Goal: Task Accomplishment & Management: Use online tool/utility

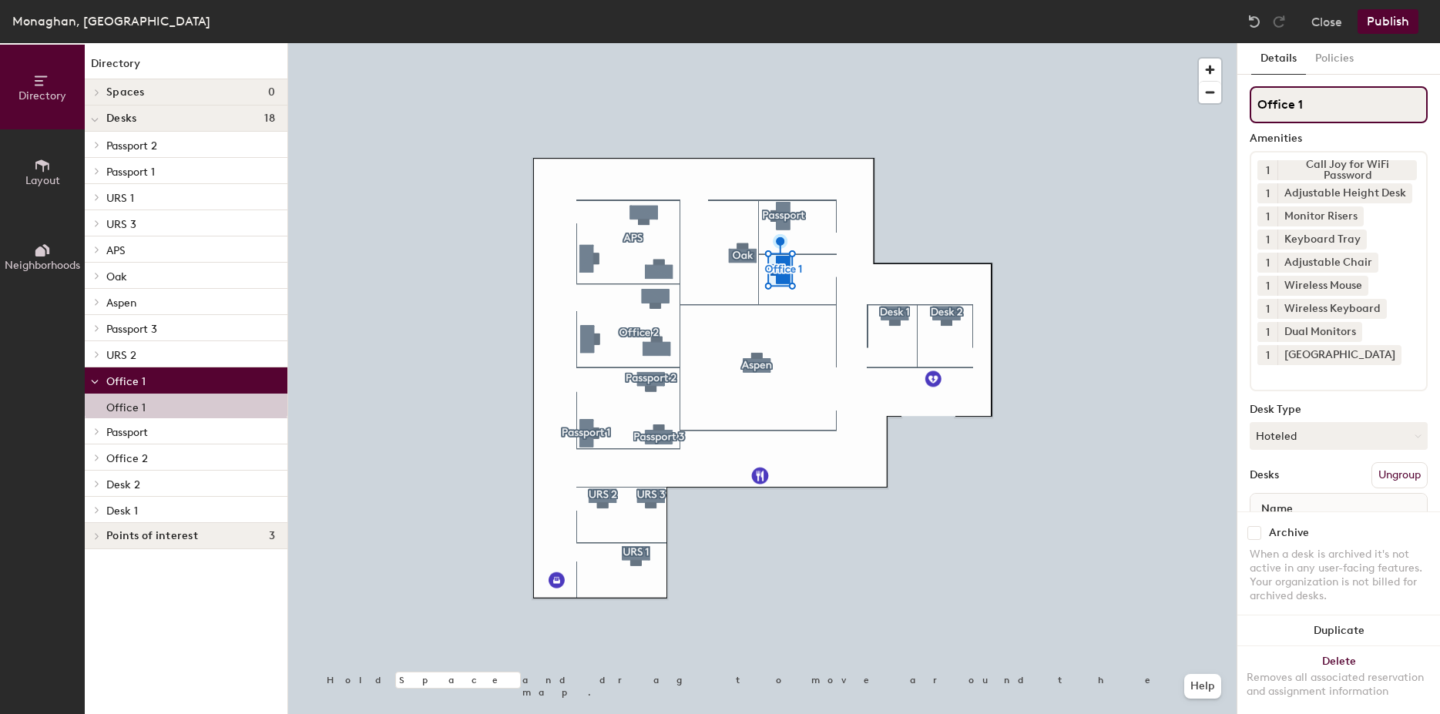
click at [1332, 106] on input "Office 1" at bounding box center [1339, 104] width 178 height 37
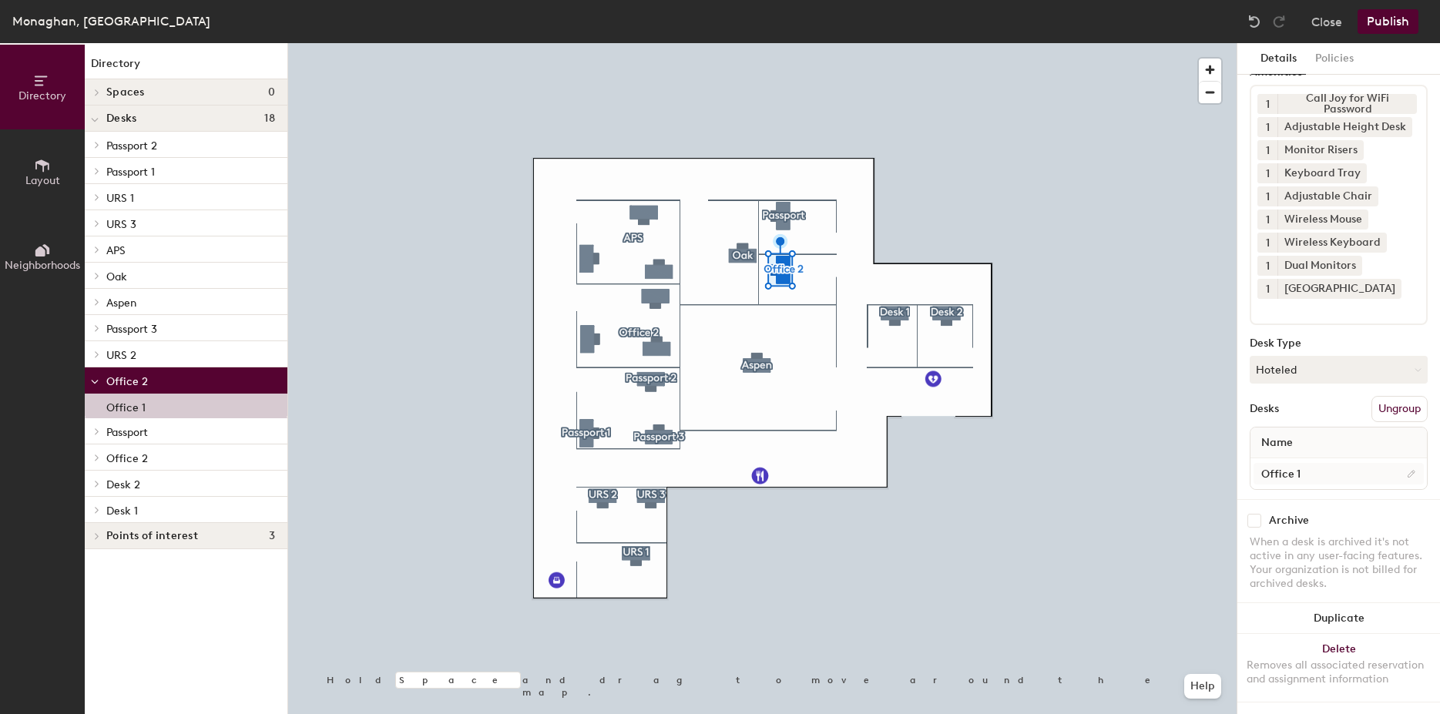
type input "Office 2"
click at [1324, 463] on input "Office 1" at bounding box center [1339, 474] width 170 height 22
type input "Office 2"
click at [1333, 21] on button "Close" at bounding box center [1327, 21] width 31 height 25
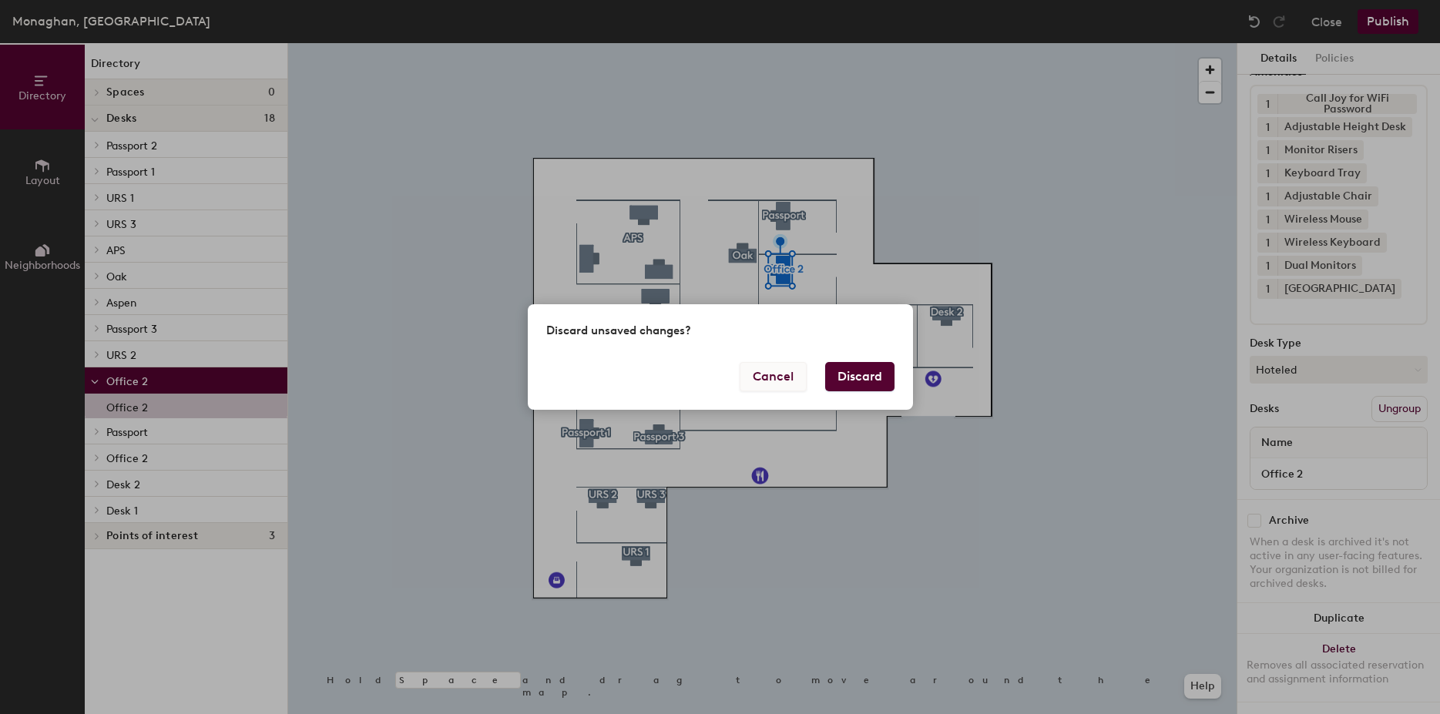
click at [785, 378] on button "Cancel" at bounding box center [773, 376] width 67 height 29
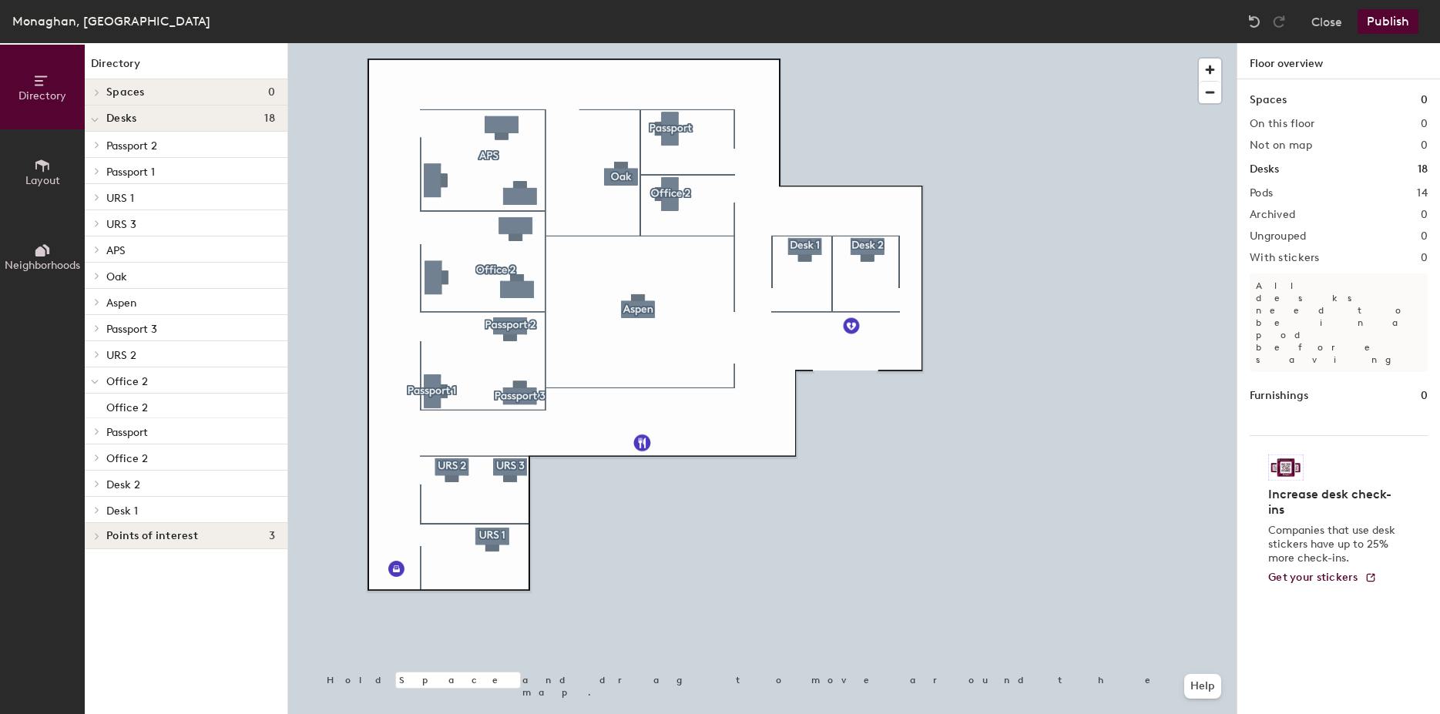
click at [512, 43] on div at bounding box center [762, 43] width 949 height 0
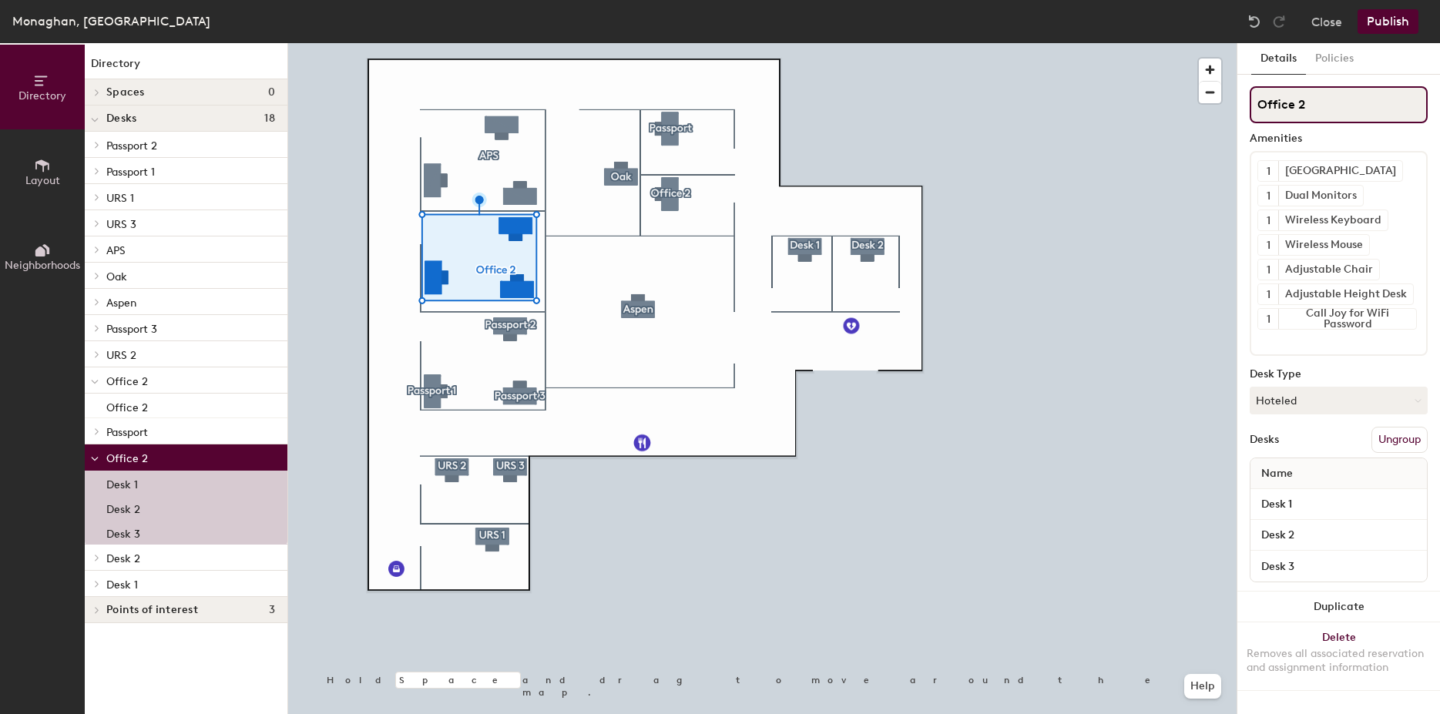
click at [1308, 107] on input "Office 2" at bounding box center [1339, 104] width 178 height 37
click at [1367, 108] on input "Office 5" at bounding box center [1339, 104] width 178 height 37
type input "Office 5"
click at [1309, 106] on input "Office 5" at bounding box center [1339, 104] width 178 height 37
type input "Office 6"
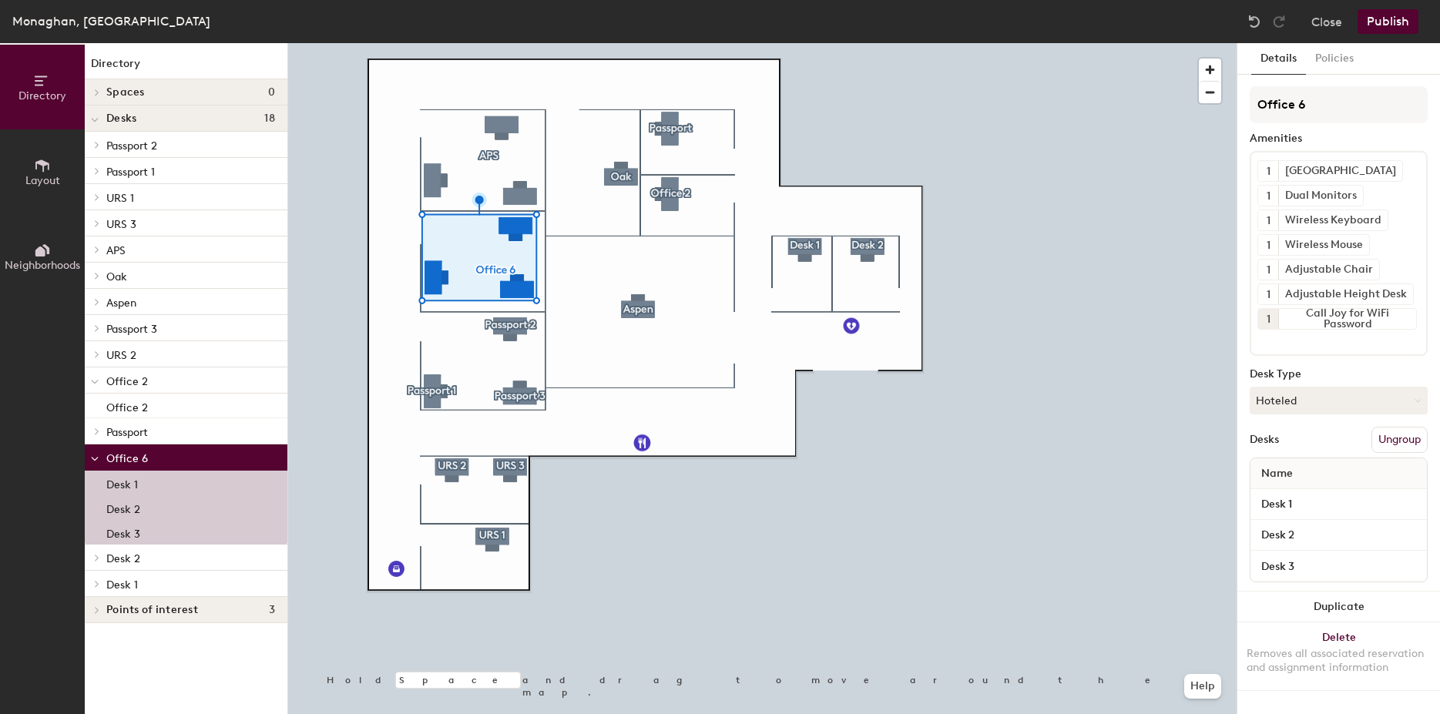
click at [1041, 43] on div at bounding box center [762, 43] width 949 height 0
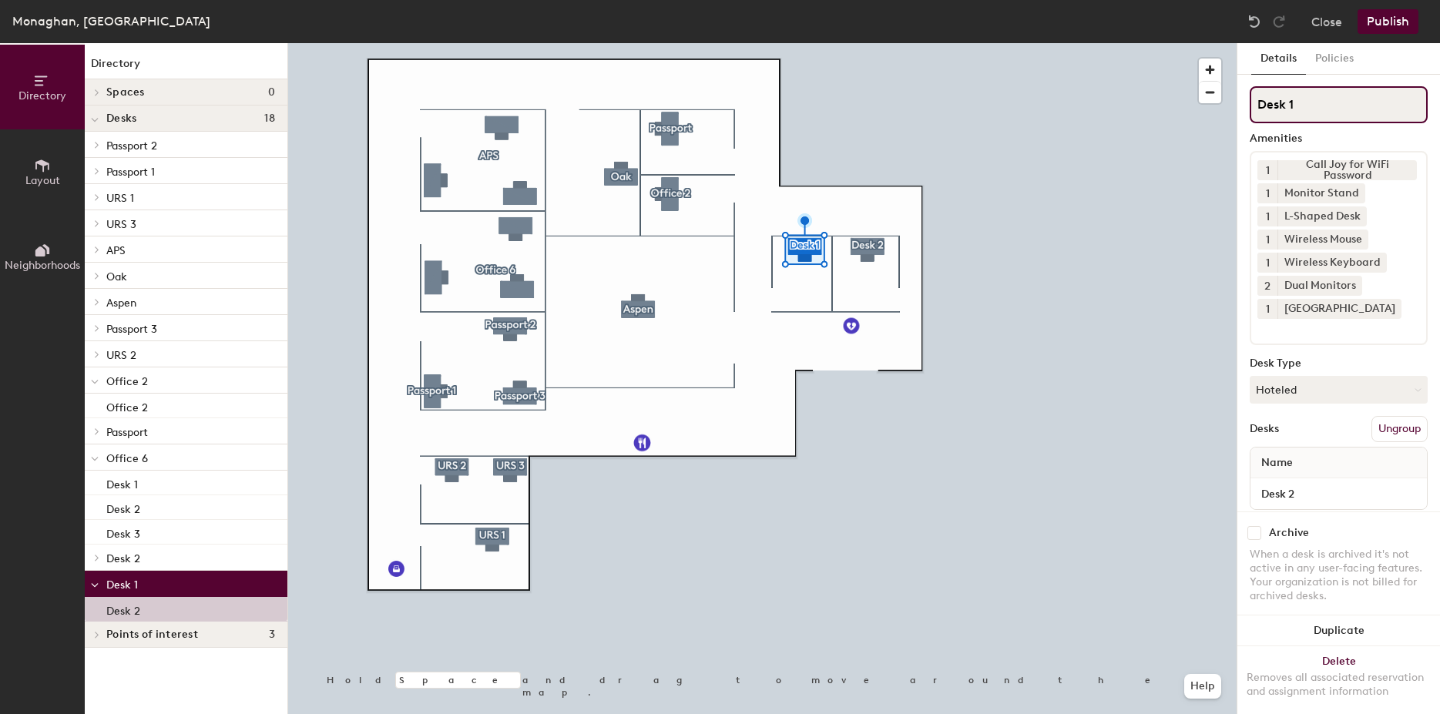
click at [1304, 108] on input "Desk 1" at bounding box center [1339, 104] width 178 height 37
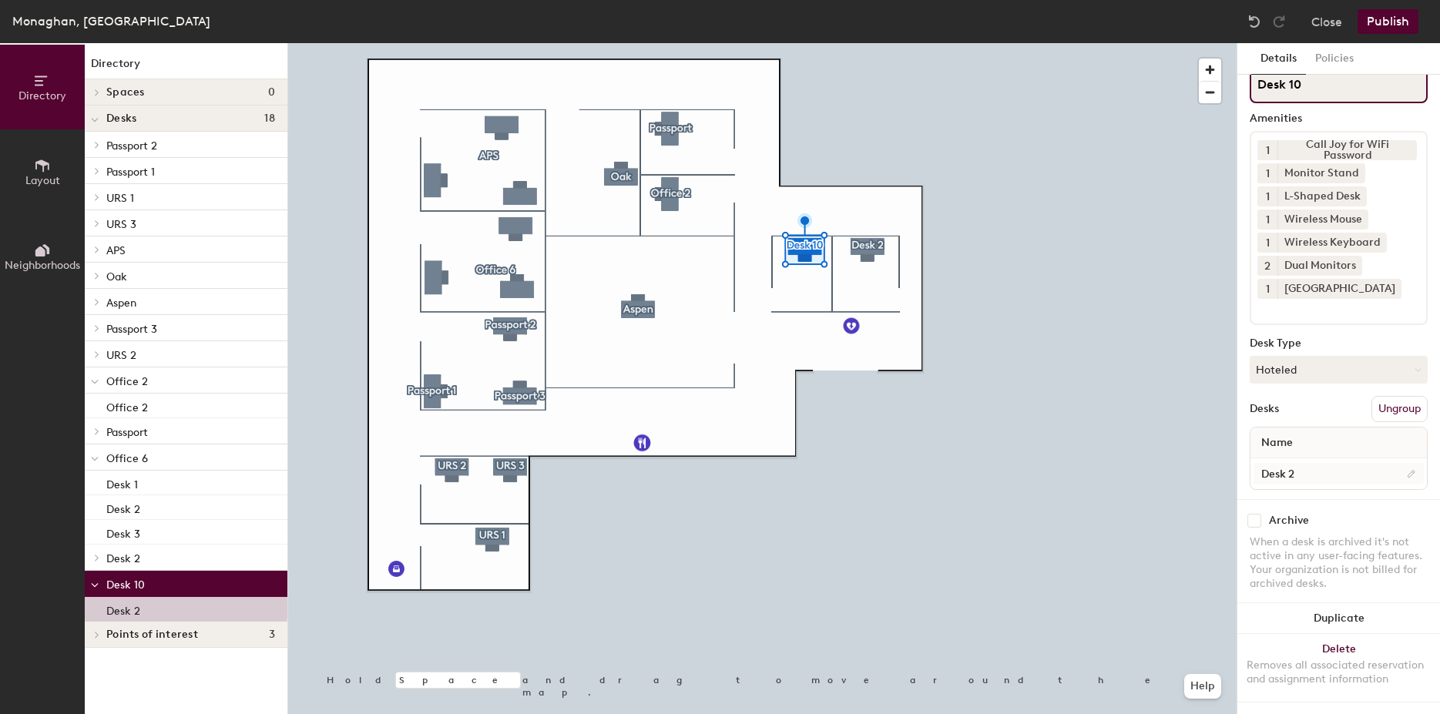
scroll to position [34, 0]
type input "Desk 10"
click at [1319, 463] on input "Desk 2" at bounding box center [1339, 474] width 170 height 22
type input "E"
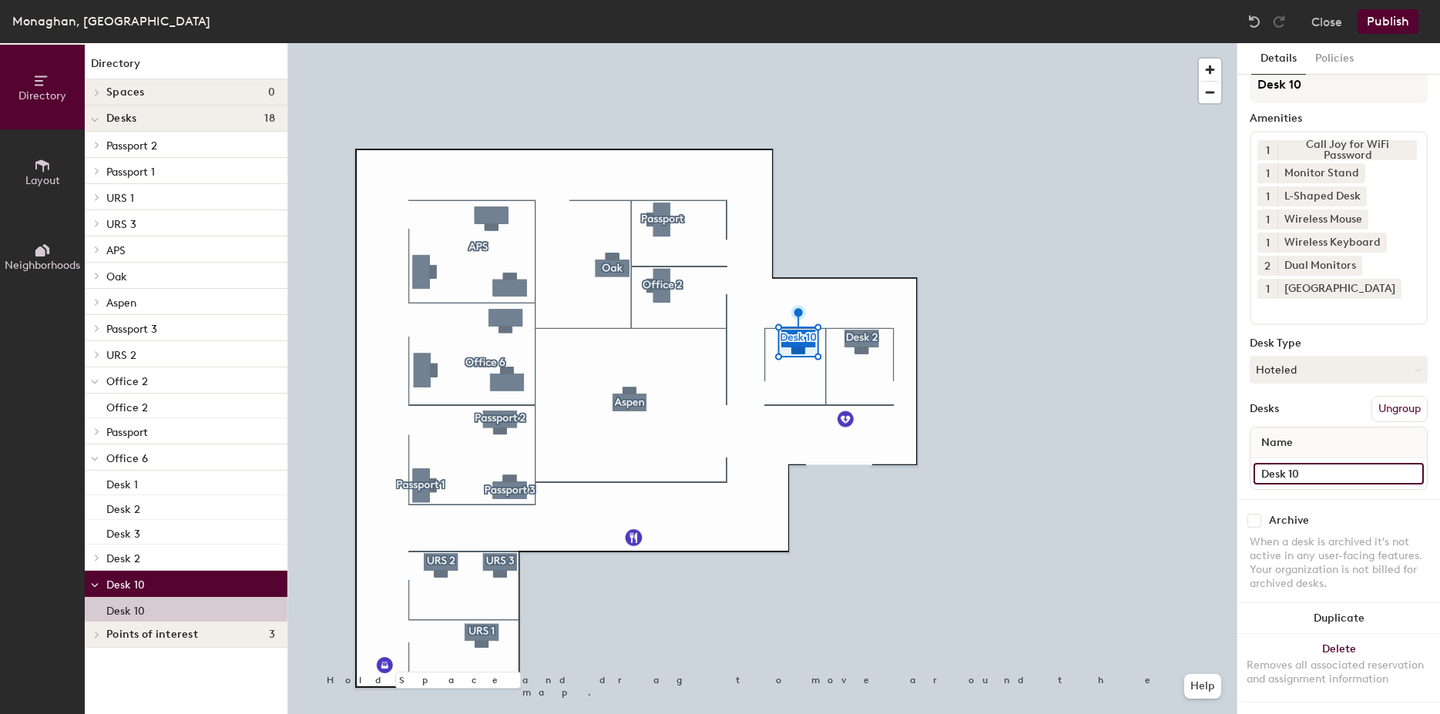
scroll to position [0, 0]
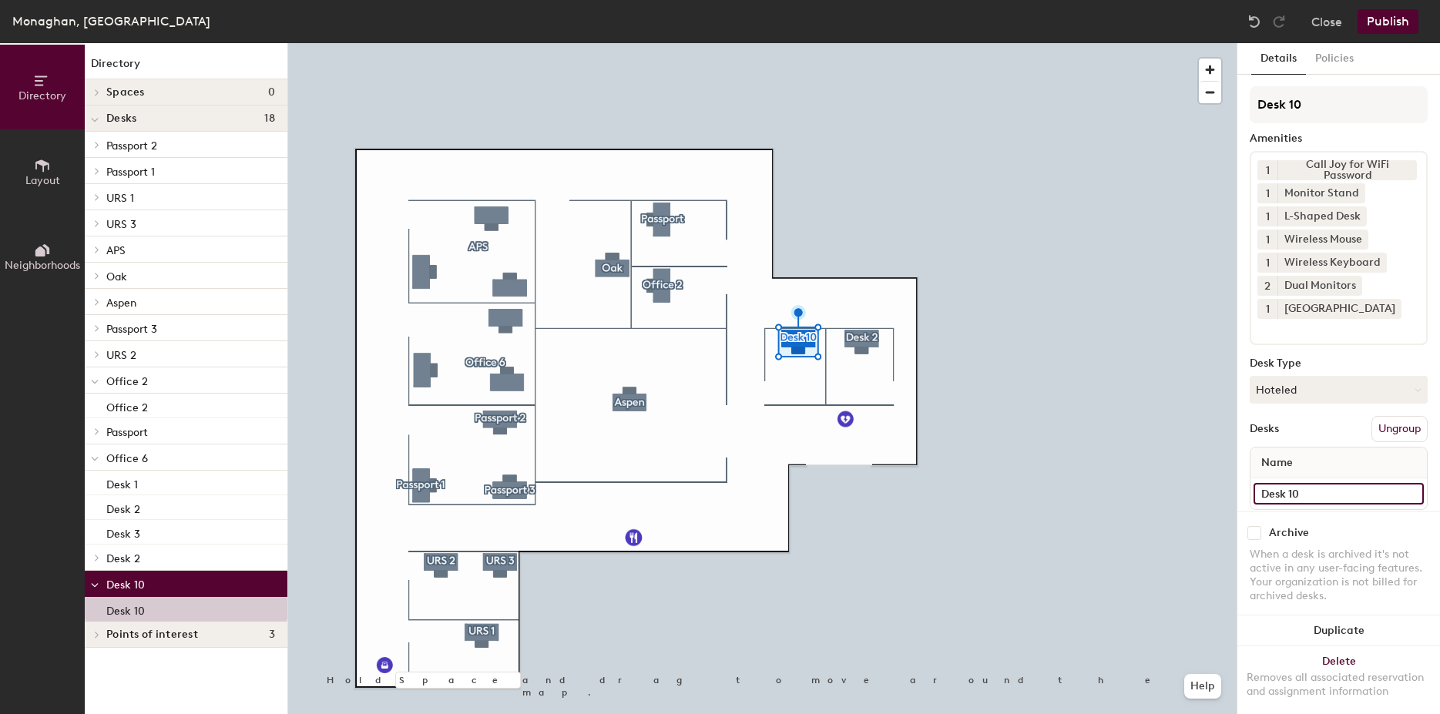
type input "Desk 10"
click at [1146, 43] on div at bounding box center [762, 43] width 949 height 0
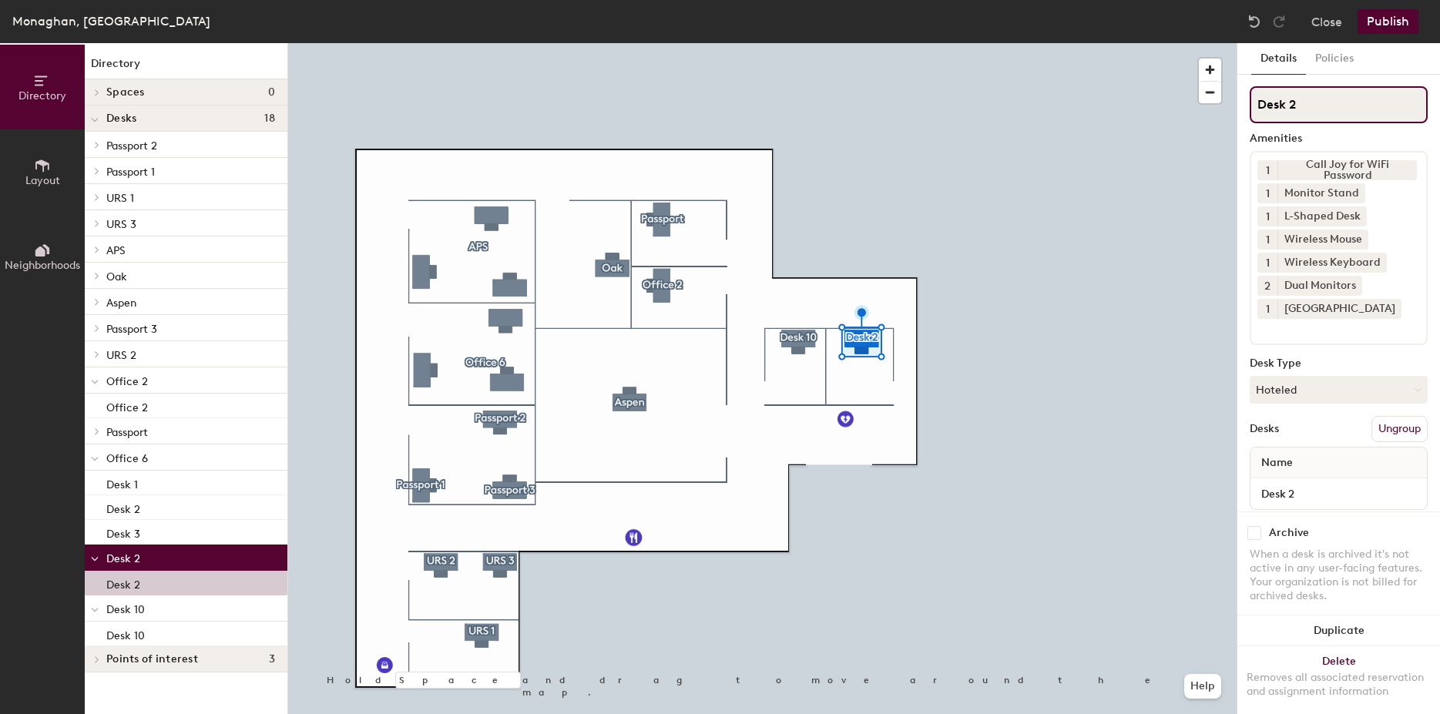
click at [1313, 107] on input "Desk 2" at bounding box center [1339, 104] width 178 height 37
type input "Desk 11"
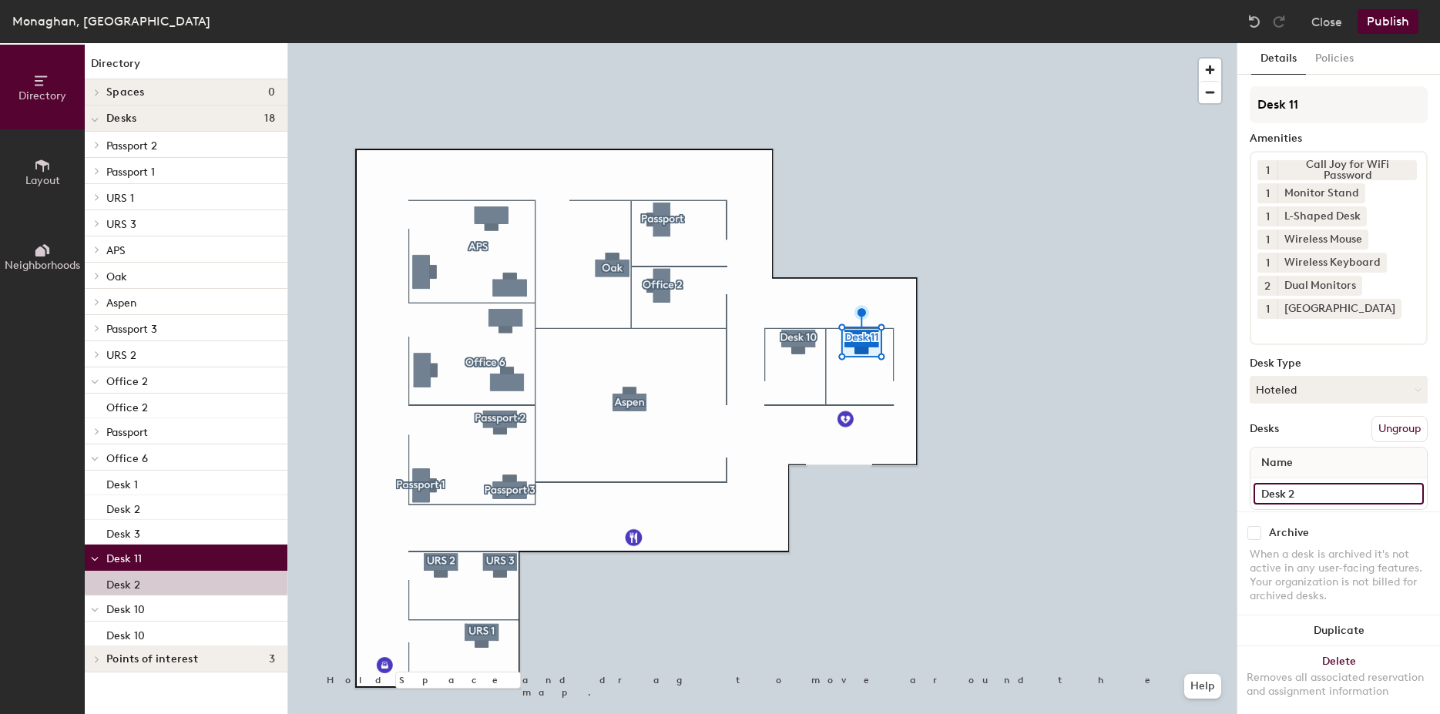
click at [1313, 495] on input "Desk 2" at bounding box center [1339, 494] width 170 height 22
type input "Desk 11"
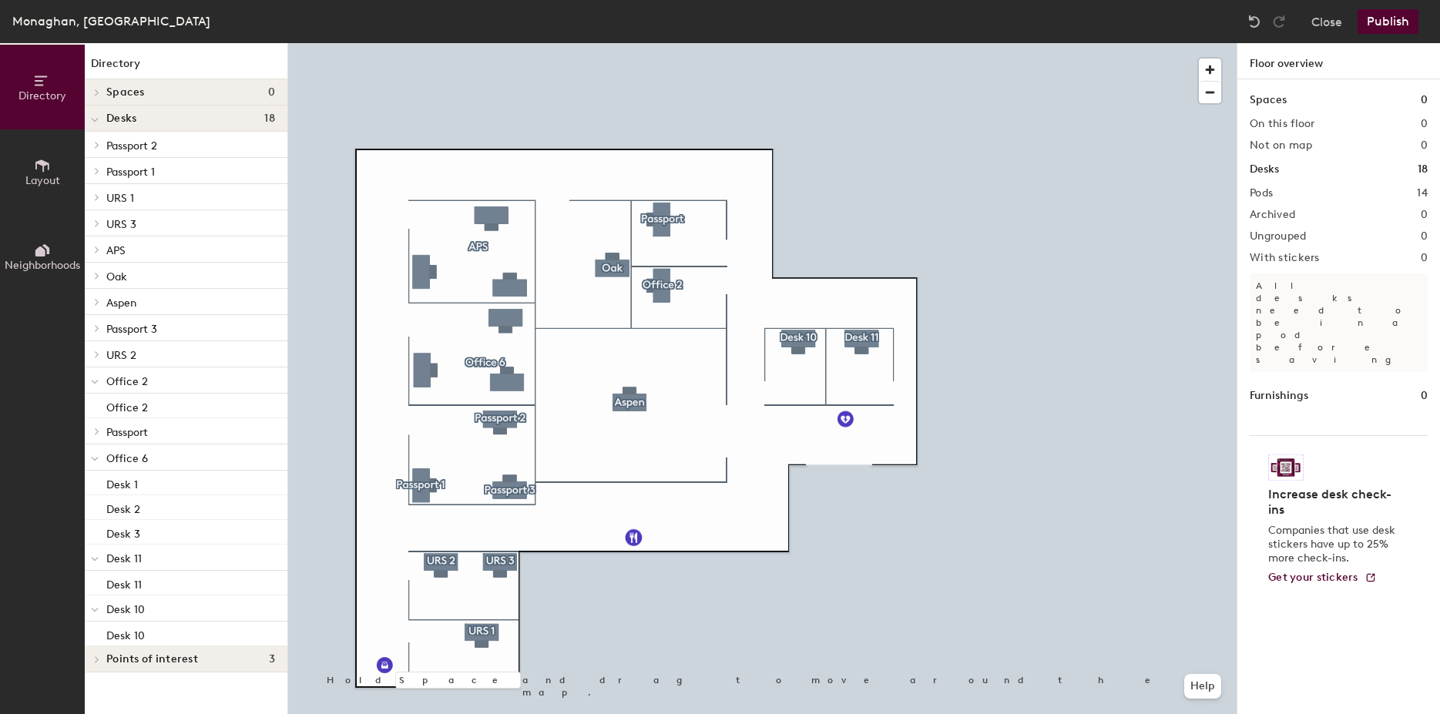
click at [1400, 22] on button "Publish" at bounding box center [1388, 21] width 61 height 25
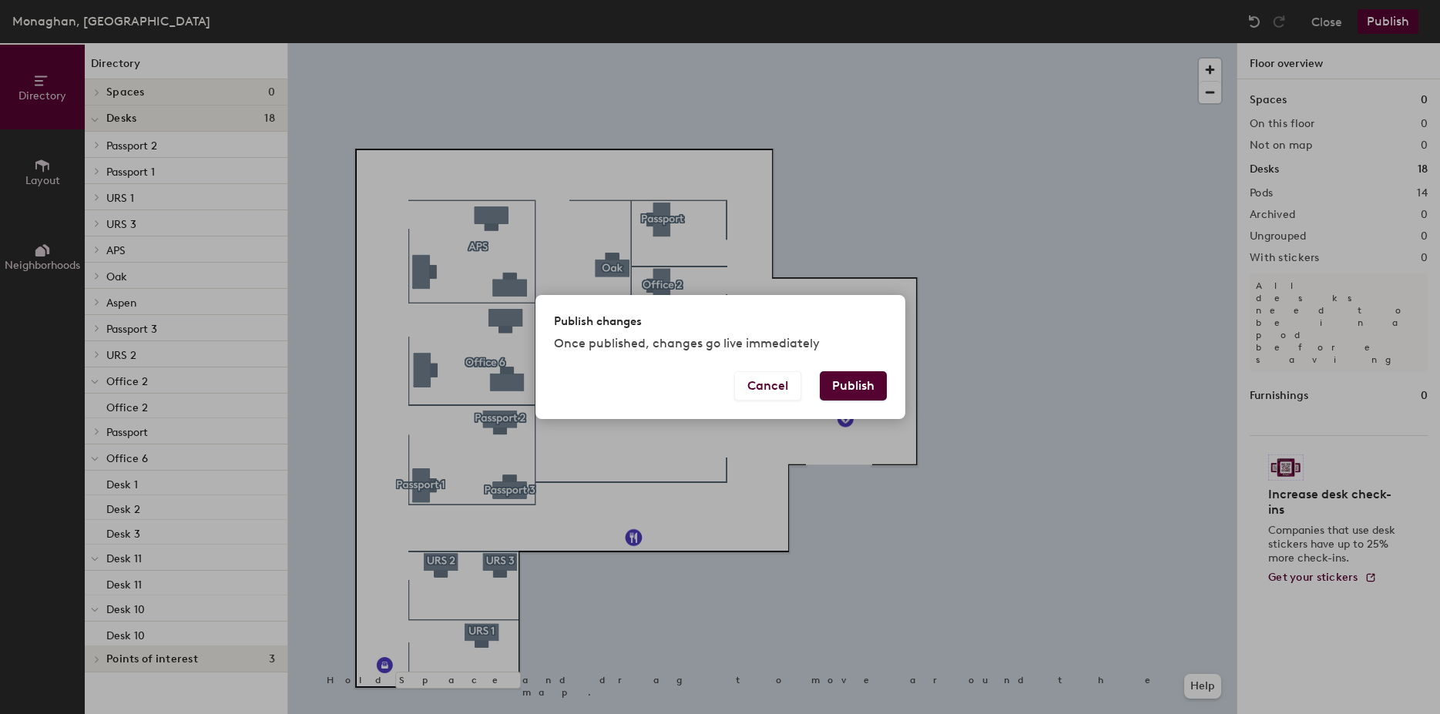
click at [859, 383] on button "Publish" at bounding box center [853, 385] width 67 height 29
